Goal: Task Accomplishment & Management: Use online tool/utility

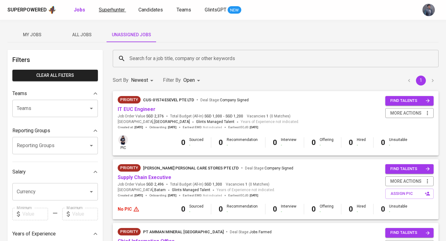
click at [117, 11] on span "Superhunter" at bounding box center [112, 10] width 26 height 6
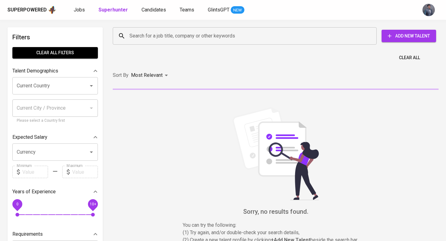
click at [147, 36] on input "Search for a job title, company or other keywords" at bounding box center [246, 36] width 237 height 12
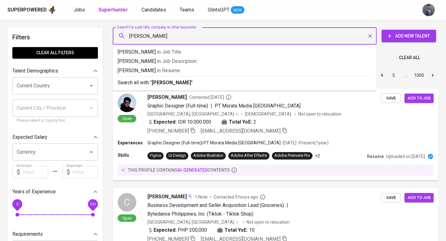
type input "[PERSON_NAME]"
click at [157, 72] on span "in [GEOGRAPHIC_DATA]" at bounding box center [168, 71] width 23 height 6
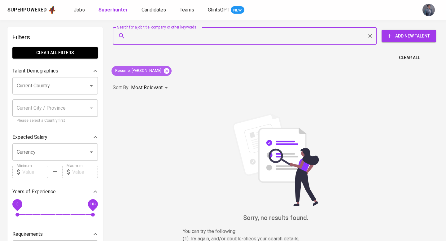
click at [164, 71] on icon at bounding box center [167, 71] width 6 height 6
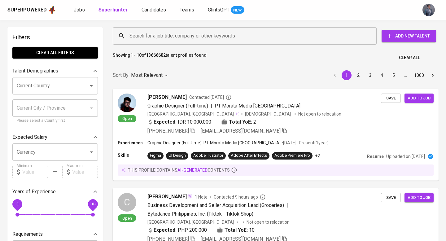
click at [86, 11] on div "Jobs Superhunter Candidates Teams GlintsGPT NEW" at bounding box center [159, 10] width 171 height 8
click at [84, 11] on link "Jobs" at bounding box center [80, 10] width 12 height 8
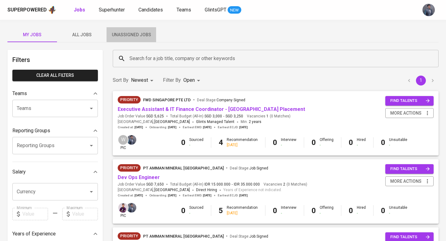
click at [131, 37] on span "Unassigned Jobs" at bounding box center [131, 35] width 42 height 8
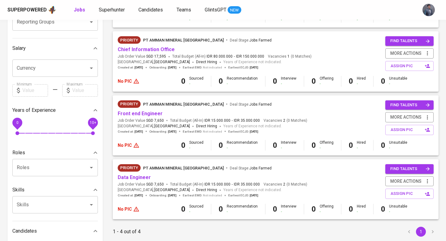
scroll to position [114, 0]
